Goal: Task Accomplishment & Management: Manage account settings

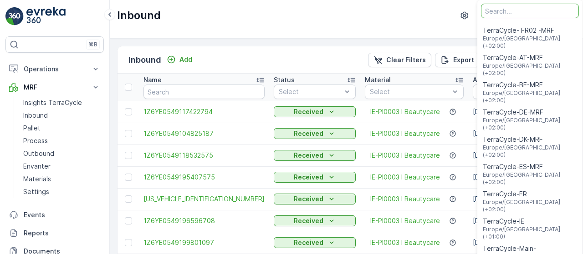
scroll to position [36, 0]
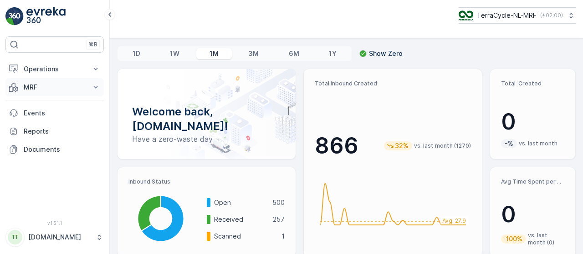
click at [99, 88] on icon at bounding box center [95, 87] width 9 height 9
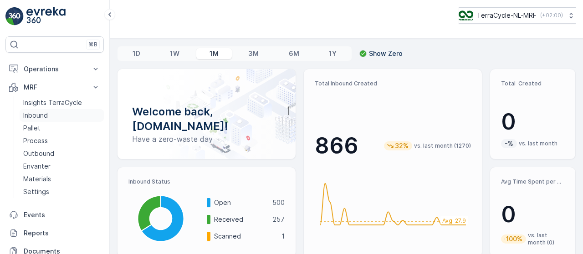
click at [61, 115] on link "Inbound" at bounding box center [62, 115] width 84 height 13
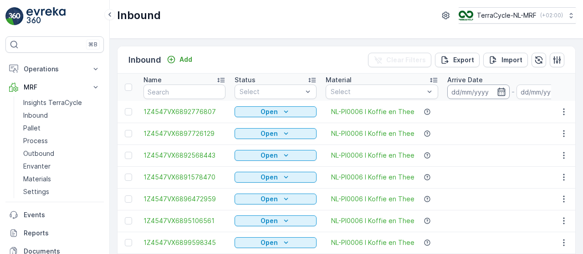
click at [469, 94] on input at bounding box center [478, 92] width 62 height 15
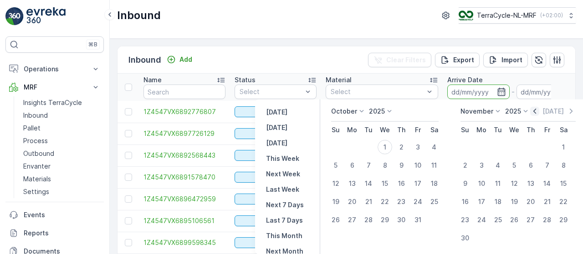
click at [534, 111] on icon "button" at bounding box center [534, 111] width 9 height 9
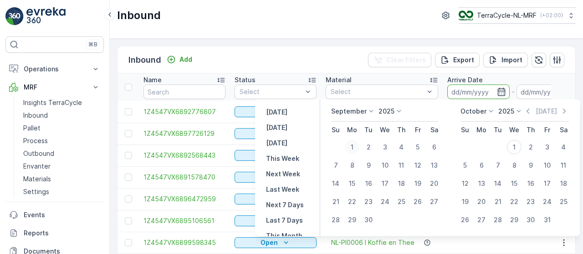
click at [355, 147] on div "1" at bounding box center [352, 147] width 15 height 15
type input "[DATE]"
click at [373, 219] on div "30" at bounding box center [368, 220] width 15 height 15
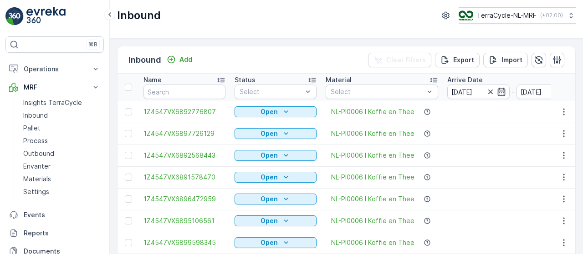
type input "[DATE]"
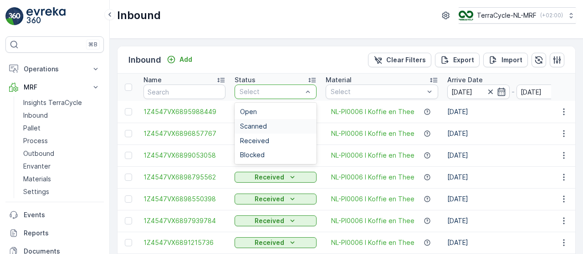
click at [272, 126] on div "Scanned" at bounding box center [275, 126] width 71 height 7
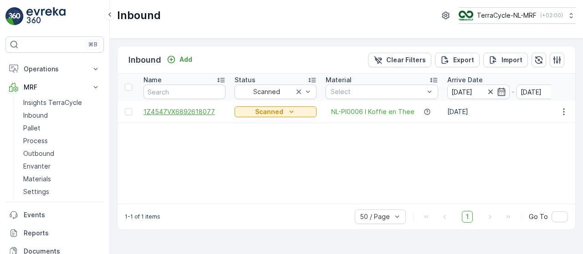
click at [203, 114] on span "1Z4547VX6892618077" at bounding box center [184, 111] width 82 height 9
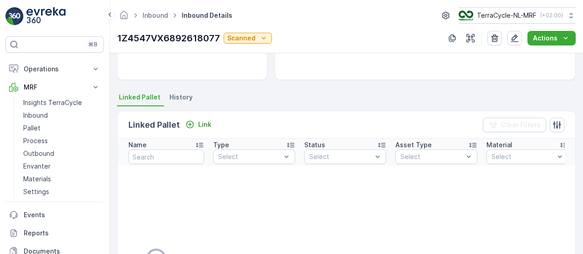
scroll to position [162, 0]
click at [202, 124] on p "Link" at bounding box center [204, 125] width 13 height 9
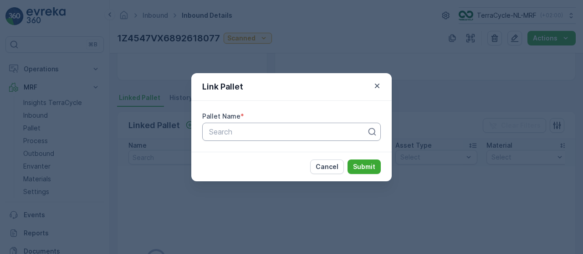
click at [220, 132] on div at bounding box center [287, 132] width 159 height 8
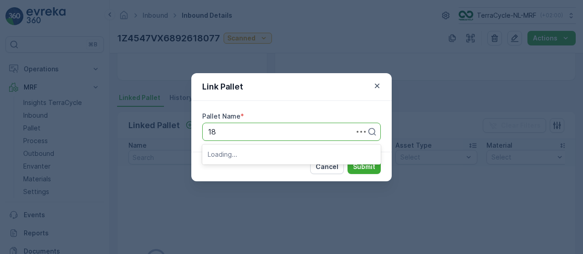
type input "183"
click at [238, 156] on span "Pallet_NL #183" at bounding box center [233, 154] width 51 height 8
click at [353, 168] on button "Submit" at bounding box center [363, 167] width 33 height 15
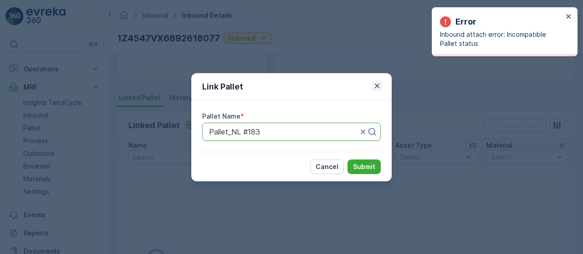
click at [376, 86] on icon "button" at bounding box center [376, 85] width 9 height 9
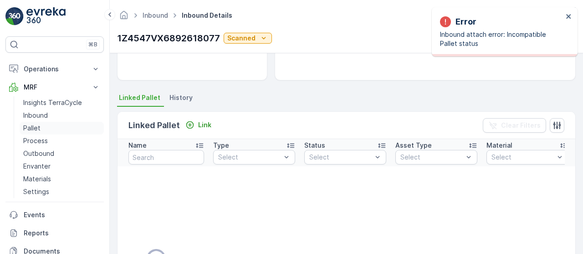
click at [58, 128] on link "Pallet" at bounding box center [62, 128] width 84 height 13
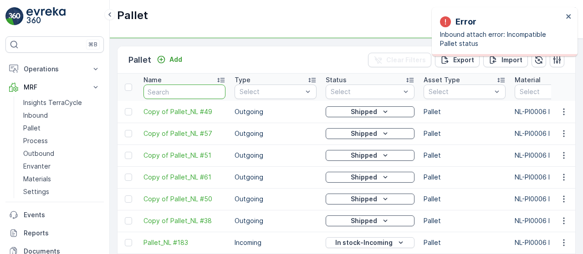
click at [164, 90] on input "text" at bounding box center [184, 92] width 82 height 15
type input "1"
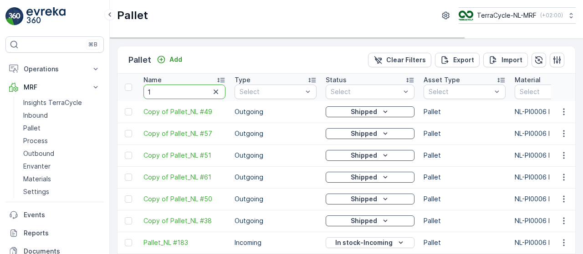
click at [164, 90] on input "1" at bounding box center [184, 92] width 82 height 15
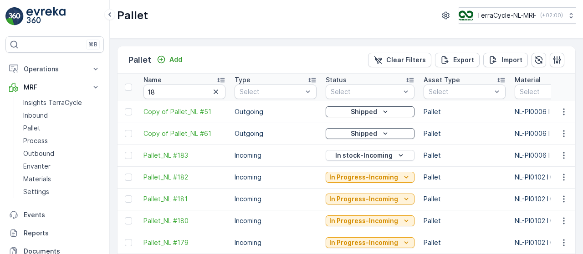
type input "1"
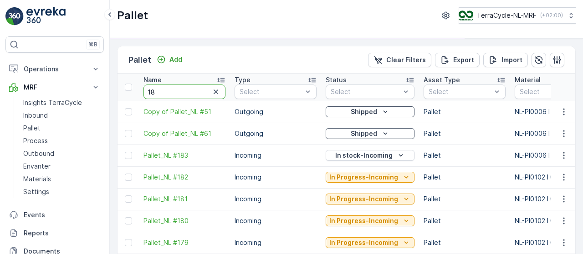
click at [164, 90] on input "18" at bounding box center [184, 92] width 82 height 15
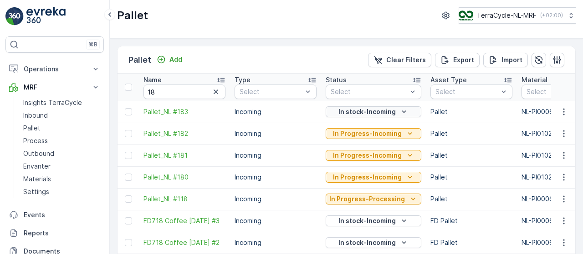
click at [389, 113] on p "In stock-Incoming" at bounding box center [366, 111] width 57 height 9
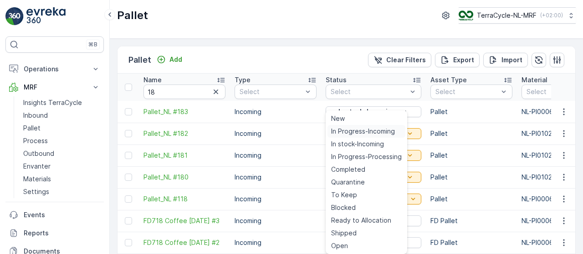
click at [380, 132] on span "In Progress-Incoming" at bounding box center [363, 131] width 64 height 9
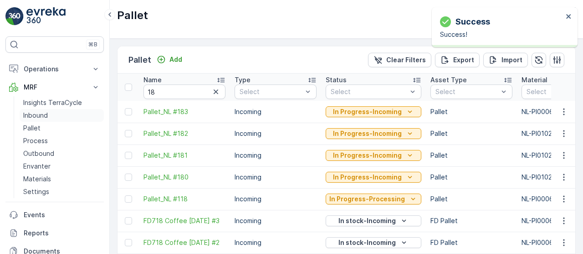
click at [54, 114] on link "Inbound" at bounding box center [62, 115] width 84 height 13
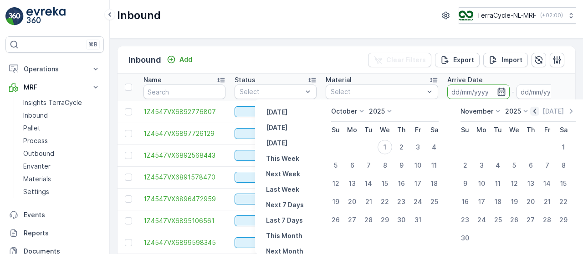
click at [534, 112] on icon "button" at bounding box center [534, 111] width 3 height 5
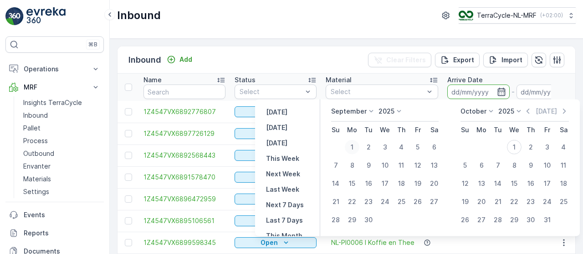
click at [350, 150] on div "1" at bounding box center [352, 147] width 15 height 15
type input "[DATE]"
click at [367, 220] on div "30" at bounding box center [368, 220] width 15 height 15
type input "[DATE]"
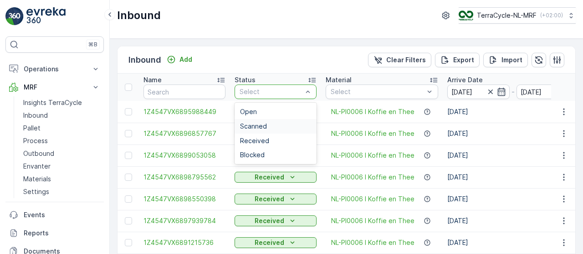
click at [281, 123] on div "Scanned" at bounding box center [275, 126] width 71 height 7
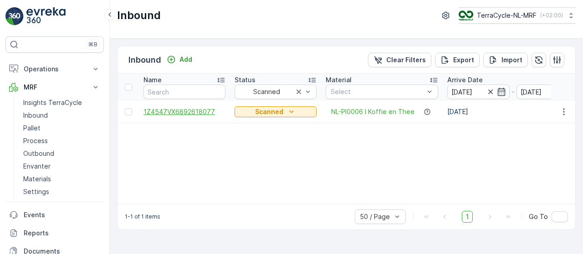
click at [201, 115] on span "1Z4547VX6892618077" at bounding box center [184, 111] width 82 height 9
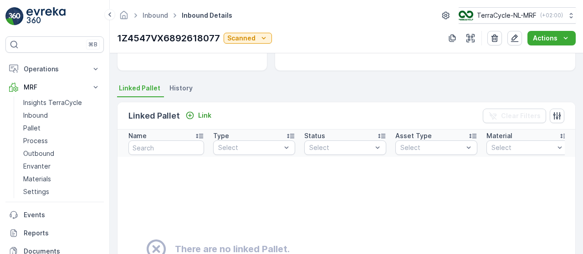
scroll to position [171, 0]
click at [204, 119] on p "Link" at bounding box center [204, 116] width 13 height 9
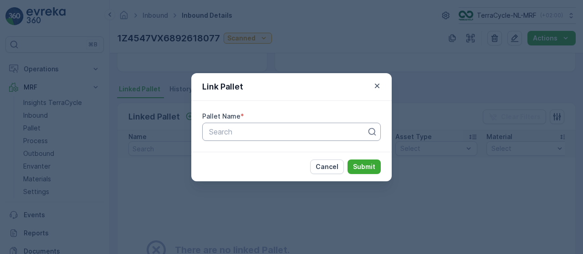
click at [225, 130] on div at bounding box center [287, 132] width 159 height 8
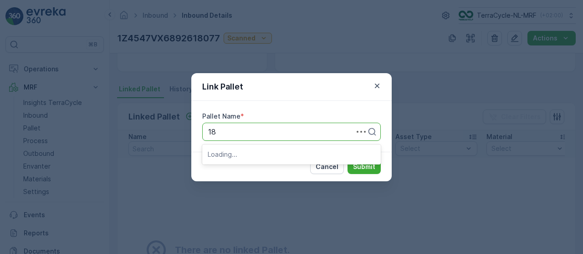
type input "183"
click at [242, 152] on span "Pallet_NL #183" at bounding box center [233, 154] width 51 height 8
click at [374, 168] on p "Submit" at bounding box center [364, 166] width 22 height 9
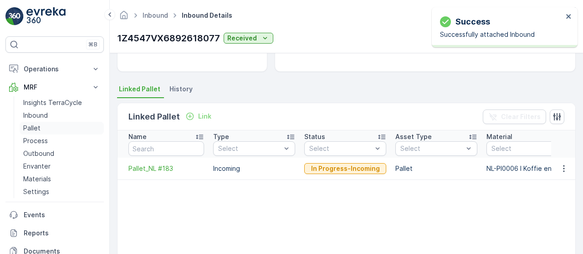
click at [62, 130] on link "Pallet" at bounding box center [62, 128] width 84 height 13
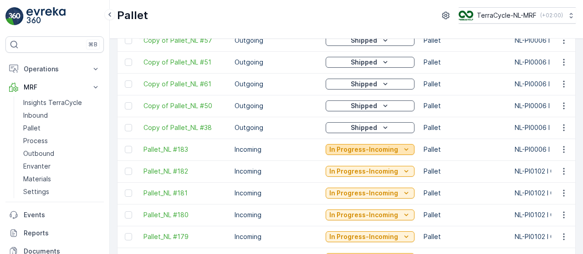
scroll to position [96, 0]
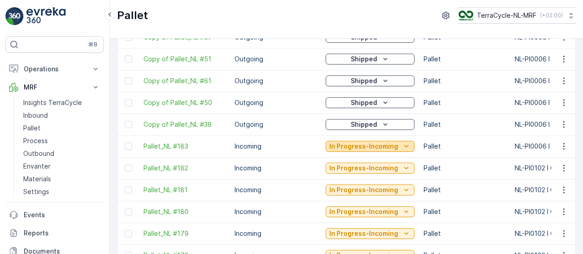
click at [379, 143] on p "In Progress-Incoming" at bounding box center [363, 146] width 69 height 9
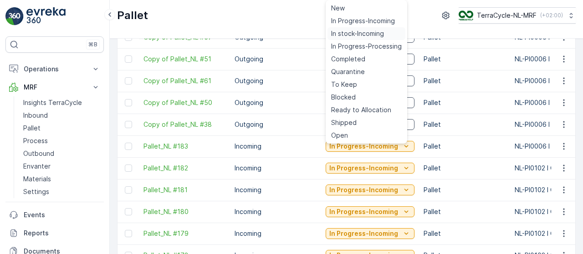
click at [348, 33] on span "In stock-Incoming" at bounding box center [357, 33] width 53 height 9
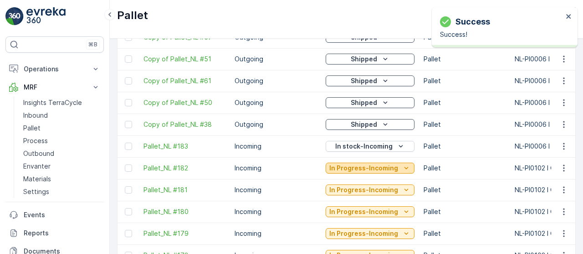
click at [379, 167] on p "In Progress-Incoming" at bounding box center [363, 168] width 69 height 9
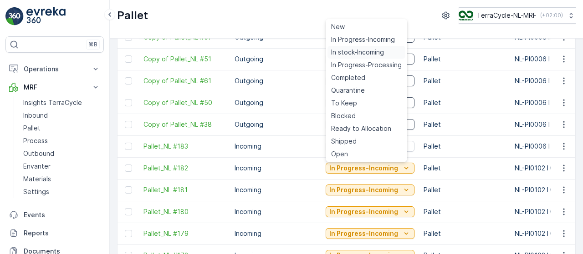
click at [345, 51] on span "In stock-Incoming" at bounding box center [357, 52] width 53 height 9
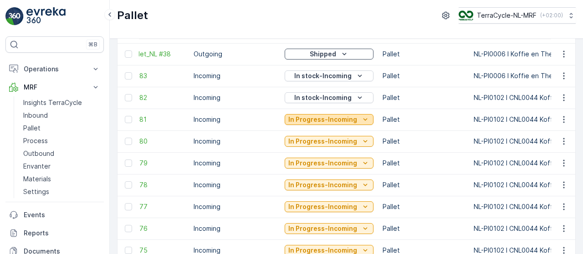
scroll to position [0, 42]
click at [348, 119] on p "In Progress-Incoming" at bounding box center [321, 119] width 69 height 9
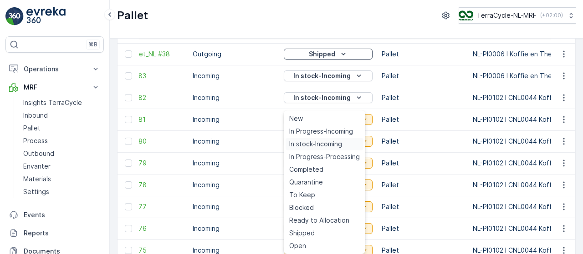
click at [338, 143] on span "In stock-Incoming" at bounding box center [315, 144] width 53 height 9
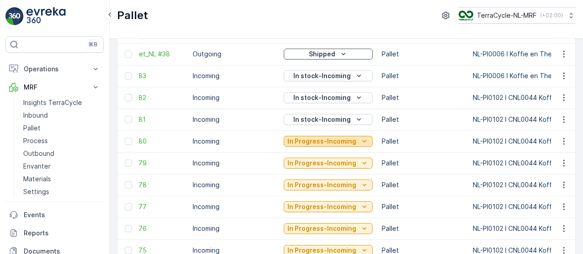
click at [350, 142] on p "In Progress-Incoming" at bounding box center [321, 141] width 69 height 9
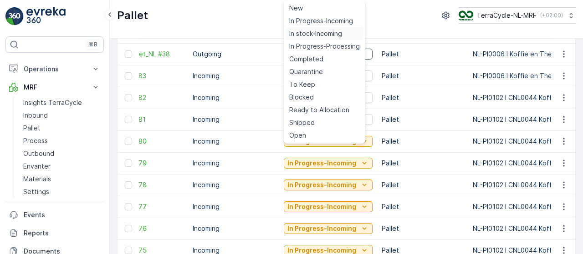
click at [320, 32] on span "In stock-Incoming" at bounding box center [315, 33] width 53 height 9
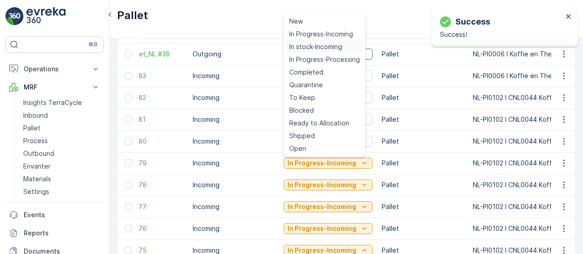
click at [312, 47] on span "In stock-Incoming" at bounding box center [315, 46] width 53 height 9
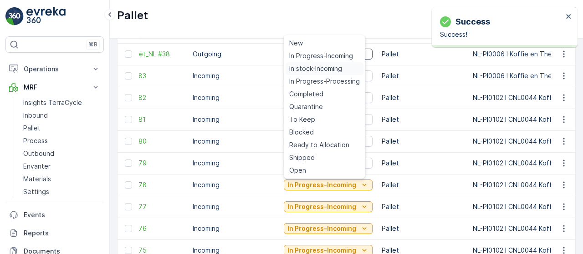
click at [335, 68] on span "In stock-Incoming" at bounding box center [315, 68] width 53 height 9
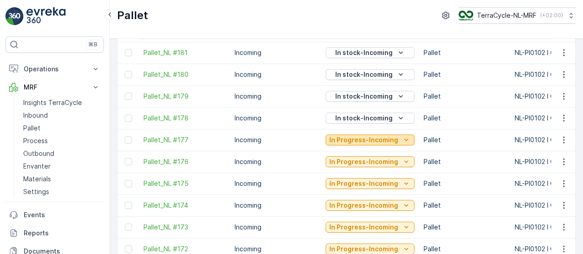
scroll to position [0, 0]
click at [350, 141] on p "In Progress-Incoming" at bounding box center [363, 140] width 69 height 9
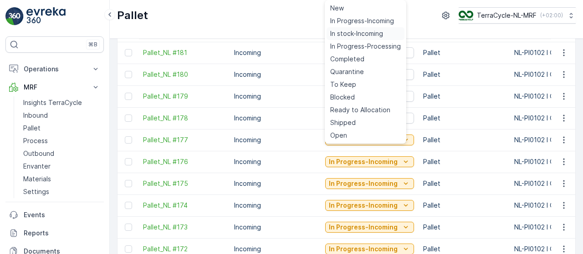
click at [342, 33] on span "In stock-Incoming" at bounding box center [356, 33] width 53 height 9
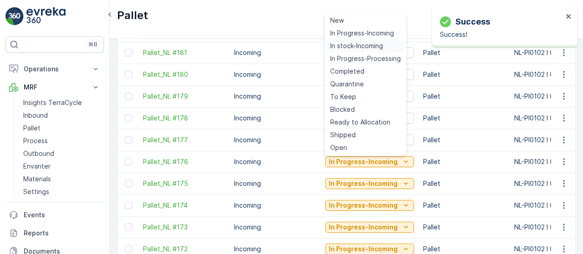
click at [342, 49] on span "In stock-Incoming" at bounding box center [356, 45] width 53 height 9
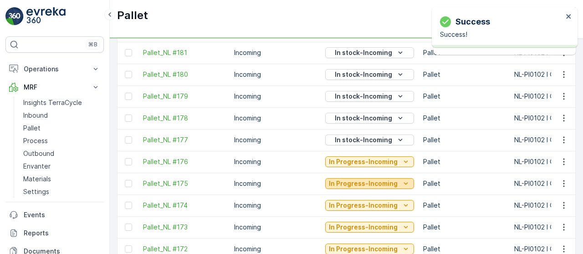
click at [367, 183] on p "In Progress-Incoming" at bounding box center [363, 183] width 69 height 9
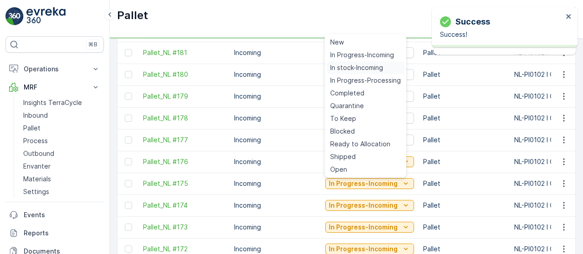
click at [346, 68] on span "In stock-Incoming" at bounding box center [356, 67] width 53 height 9
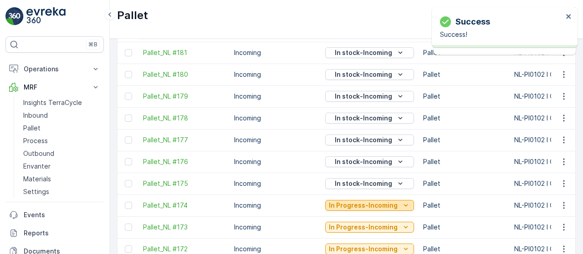
click at [368, 206] on p "In Progress-Incoming" at bounding box center [363, 205] width 69 height 9
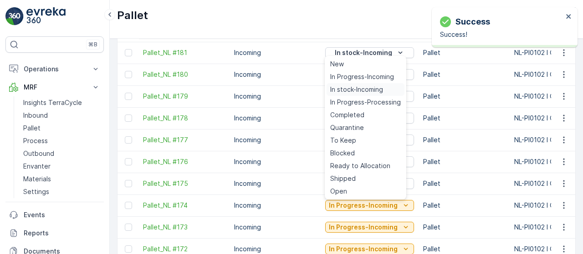
click at [356, 89] on span "In stock-Incoming" at bounding box center [356, 89] width 53 height 9
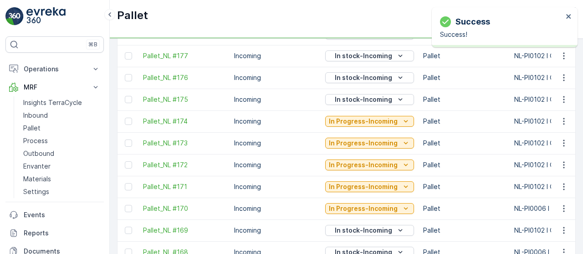
scroll to position [319, 0]
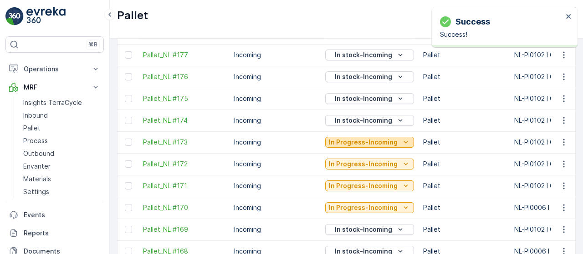
click at [382, 141] on p "In Progress-Incoming" at bounding box center [363, 142] width 69 height 9
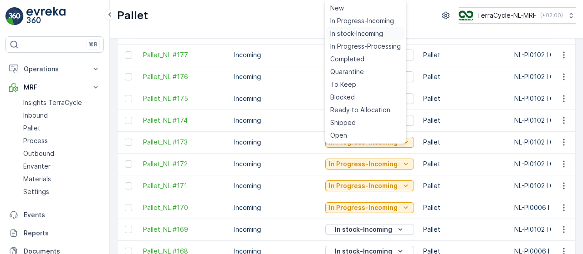
click at [358, 35] on span "In stock-Incoming" at bounding box center [356, 33] width 53 height 9
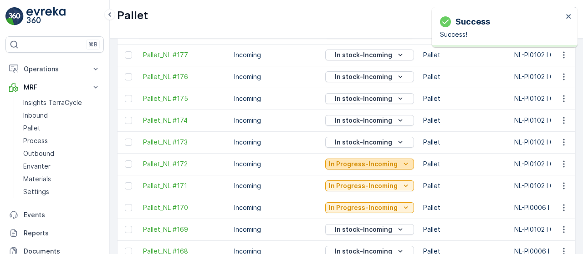
click at [356, 167] on p "In Progress-Incoming" at bounding box center [363, 164] width 69 height 9
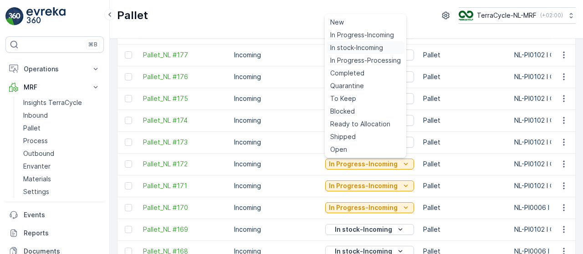
click at [351, 48] on span "In stock-Incoming" at bounding box center [356, 47] width 53 height 9
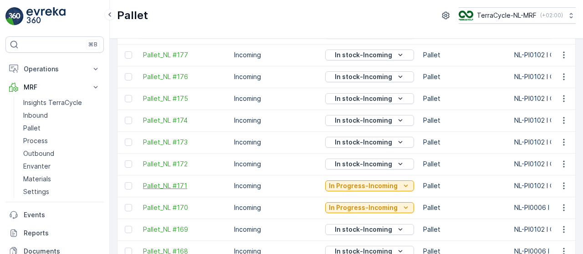
click at [183, 183] on span "Pallet_NL #171" at bounding box center [184, 186] width 82 height 9
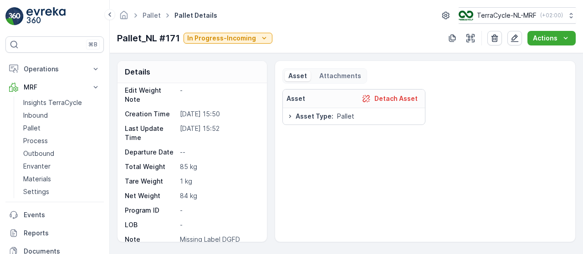
scroll to position [72, 0]
click at [216, 37] on p "In Progress-Incoming" at bounding box center [221, 38] width 69 height 9
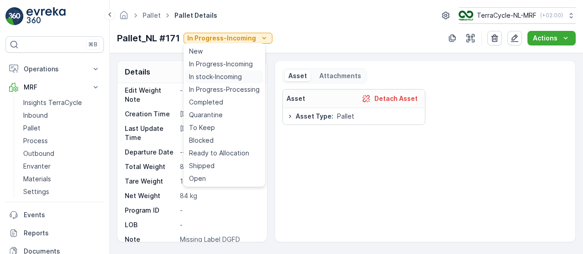
click at [216, 76] on span "In stock-Incoming" at bounding box center [215, 76] width 53 height 9
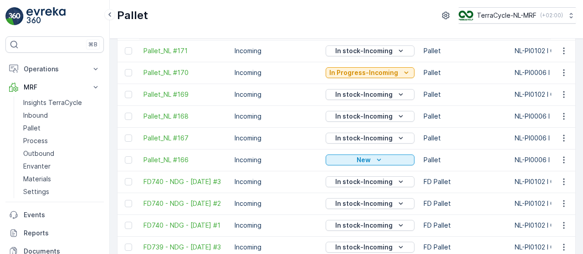
scroll to position [445, 0]
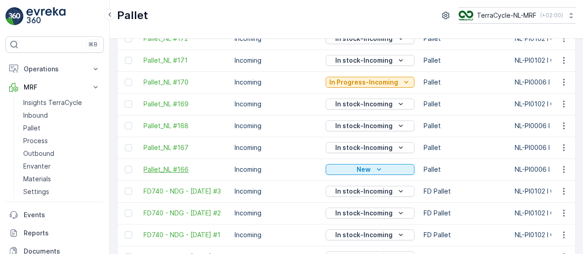
click at [173, 172] on span "Pallet_NL #166" at bounding box center [184, 169] width 82 height 9
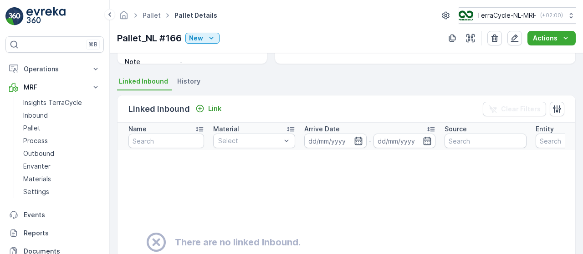
scroll to position [179, 0]
click at [189, 81] on span "History" at bounding box center [188, 80] width 23 height 9
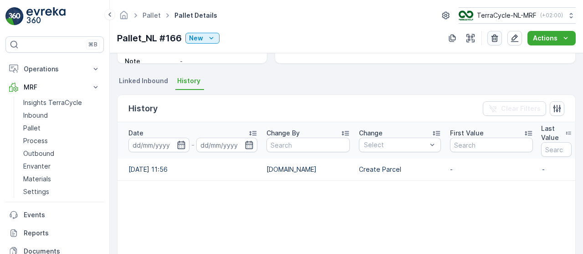
click at [495, 39] on icon "button" at bounding box center [494, 38] width 9 height 9
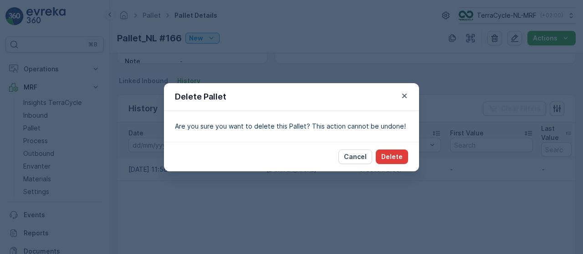
click at [395, 152] on button "Delete" at bounding box center [392, 157] width 32 height 15
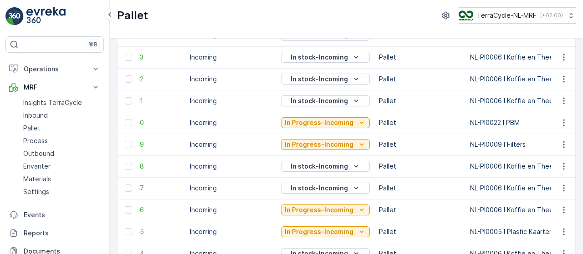
scroll to position [861, 0]
